Goal: Contribute content: Add original content to the website for others to see

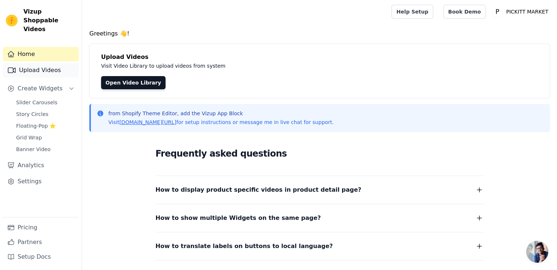
click at [37, 63] on link "Upload Videos" at bounding box center [41, 70] width 76 height 15
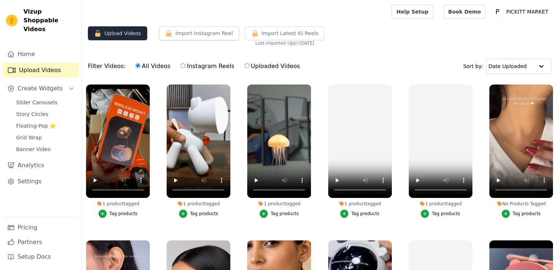
click at [117, 36] on button "Upload Videos" at bounding box center [117, 33] width 59 height 14
click at [136, 31] on button "Upload Videos" at bounding box center [117, 33] width 59 height 14
click at [342, 55] on div "Filter Videos: All Videos Instagram Reels Uploaded Videos Sort by: Date Uploaded" at bounding box center [319, 66] width 475 height 29
